Goal: Information Seeking & Learning: Learn about a topic

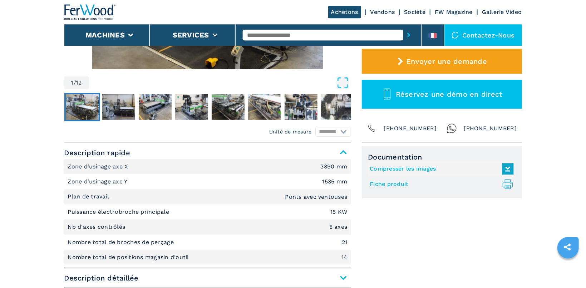
scroll to position [227, 0]
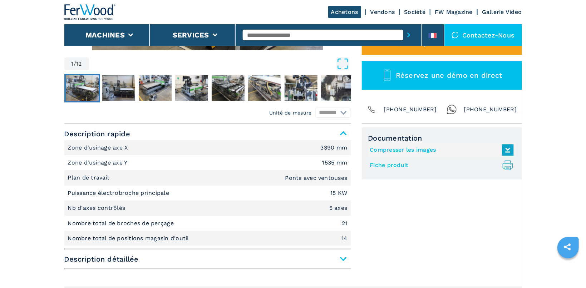
click at [384, 164] on link "Fiche produit .prefix__st0{stroke-linecap:round;stroke-linejoin:round}.prefix__…" at bounding box center [440, 166] width 140 height 12
click at [86, 85] on img "Go to Slide 1" at bounding box center [82, 88] width 33 height 26
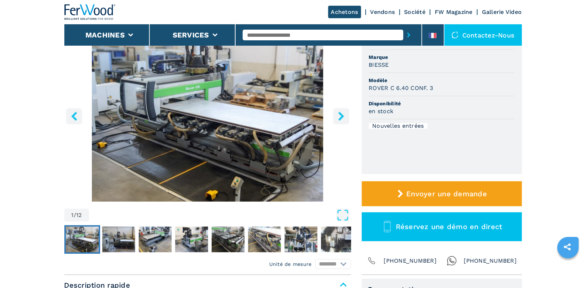
click at [343, 115] on icon "right-button" at bounding box center [341, 116] width 9 height 9
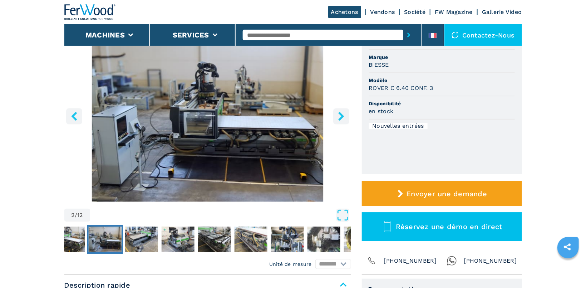
click at [343, 115] on icon "right-button" at bounding box center [341, 116] width 9 height 9
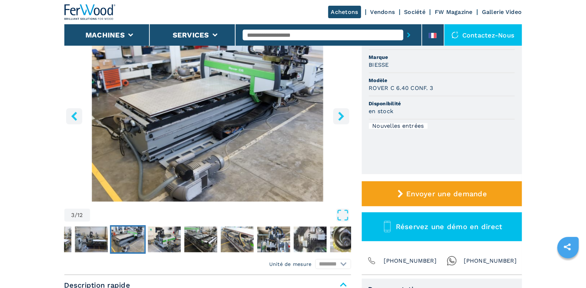
click at [343, 115] on icon "right-button" at bounding box center [341, 116] width 9 height 9
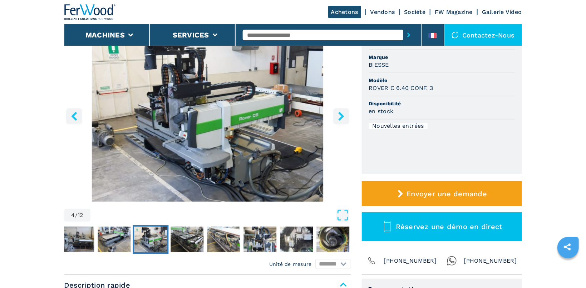
click at [343, 115] on icon "right-button" at bounding box center [341, 116] width 9 height 9
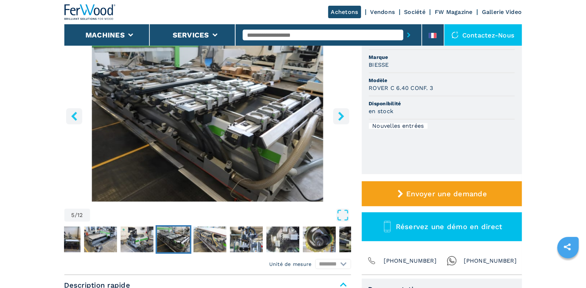
click at [343, 115] on icon "right-button" at bounding box center [341, 116] width 9 height 9
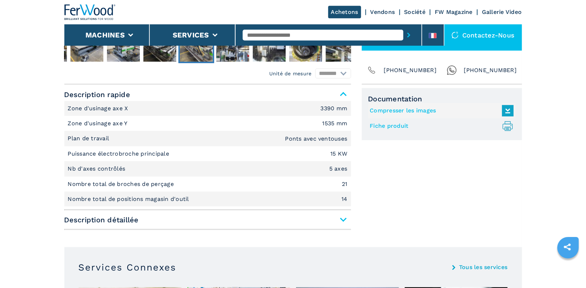
scroll to position [303, 0]
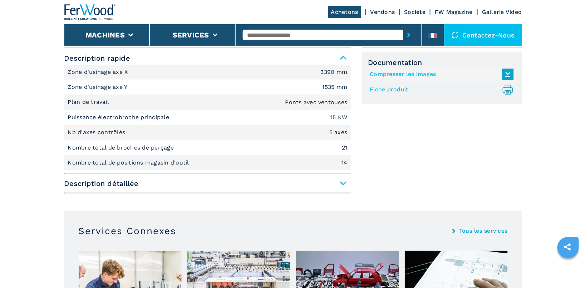
click at [340, 184] on span "Description détaillée" at bounding box center [207, 183] width 287 height 13
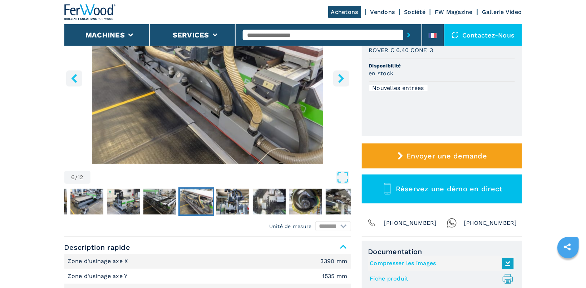
scroll to position [0, 0]
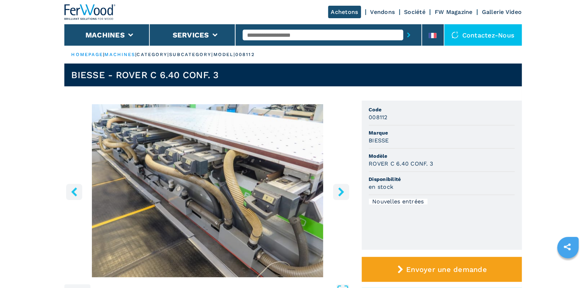
click at [344, 191] on icon "right-button" at bounding box center [341, 192] width 9 height 9
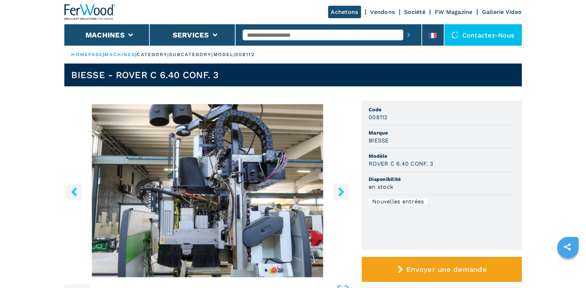
click at [344, 191] on icon "right-button" at bounding box center [341, 192] width 9 height 9
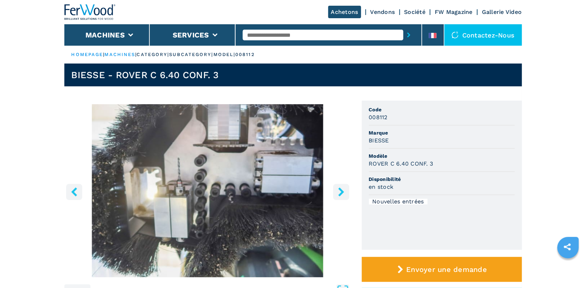
click at [344, 191] on icon "right-button" at bounding box center [341, 192] width 9 height 9
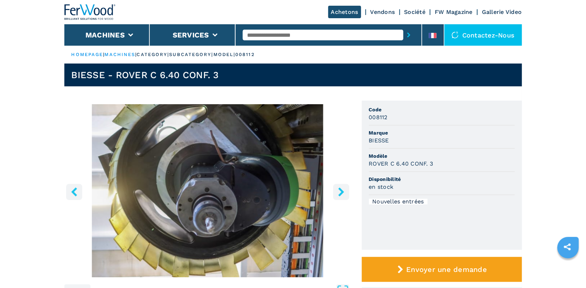
click at [344, 191] on icon "right-button" at bounding box center [341, 192] width 9 height 9
